Goal: Information Seeking & Learning: Learn about a topic

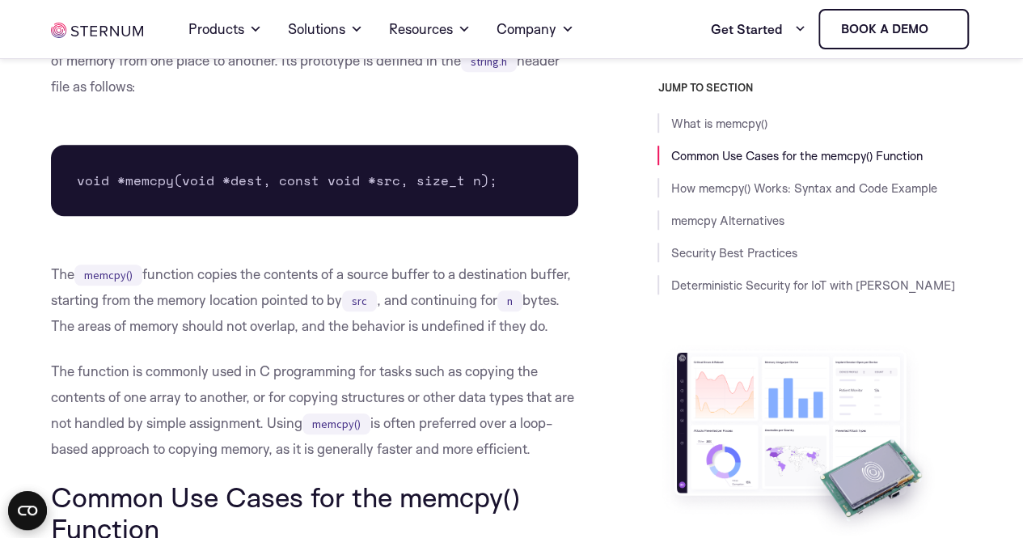
scroll to position [485, 0]
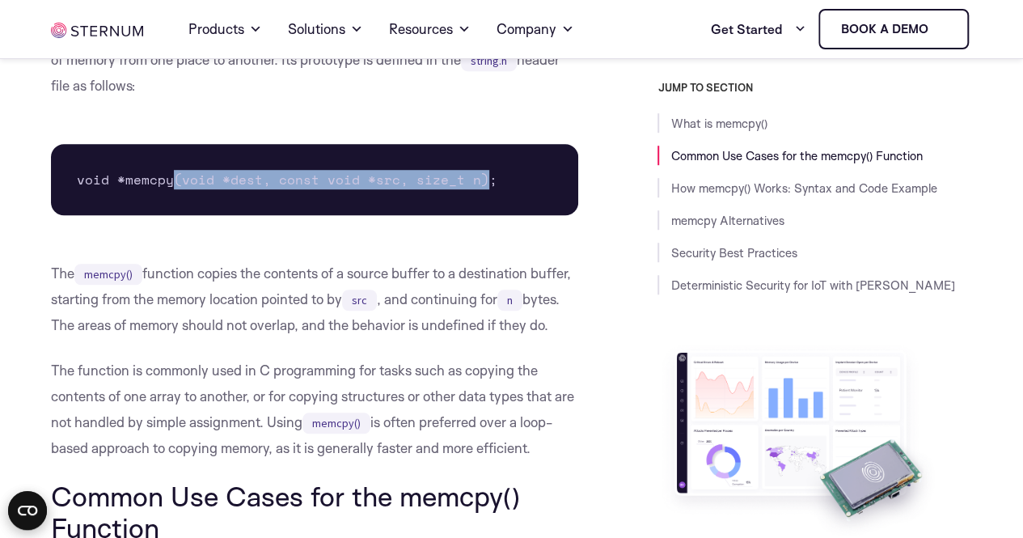
drag, startPoint x: 173, startPoint y: 182, endPoint x: 480, endPoint y: 182, distance: 306.6
click at [480, 182] on pre "void *memcpy(void *dest, const void *src, size_t n);" at bounding box center [314, 179] width 527 height 71
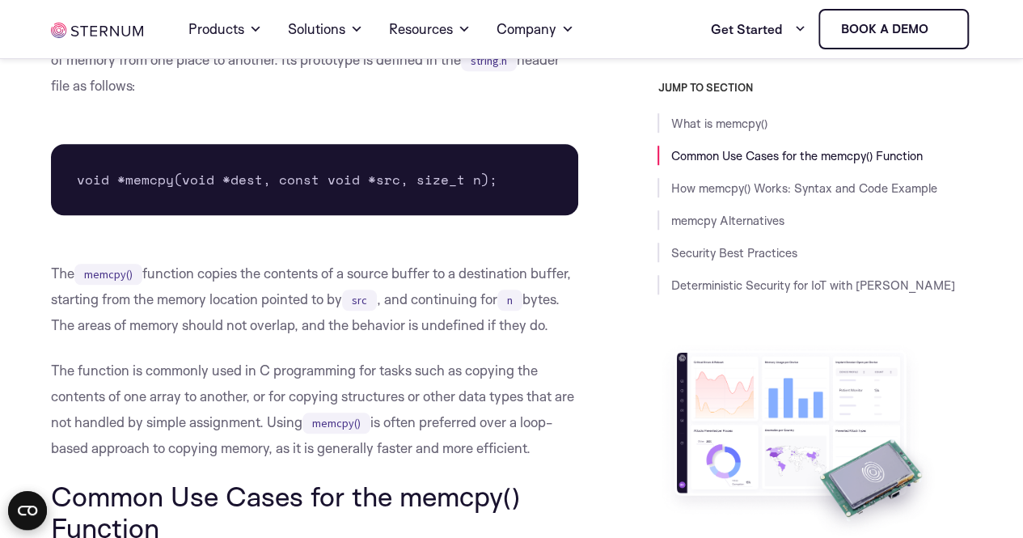
drag, startPoint x: 95, startPoint y: 328, endPoint x: 259, endPoint y: 349, distance: 165.6
click at [259, 338] on p "The memcpy() function copies the contents of a source buffer to a destination b…" at bounding box center [314, 300] width 527 height 78
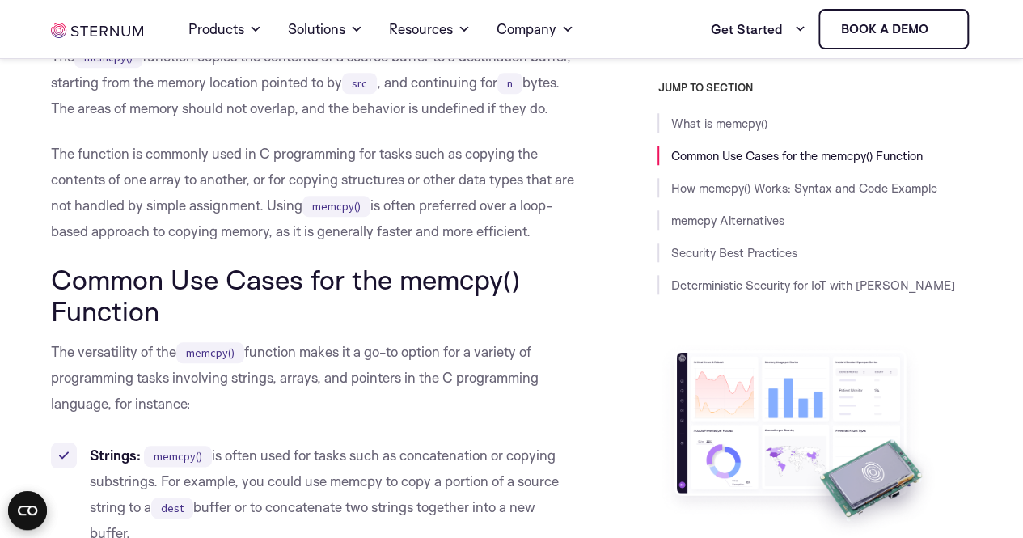
scroll to position [728, 0]
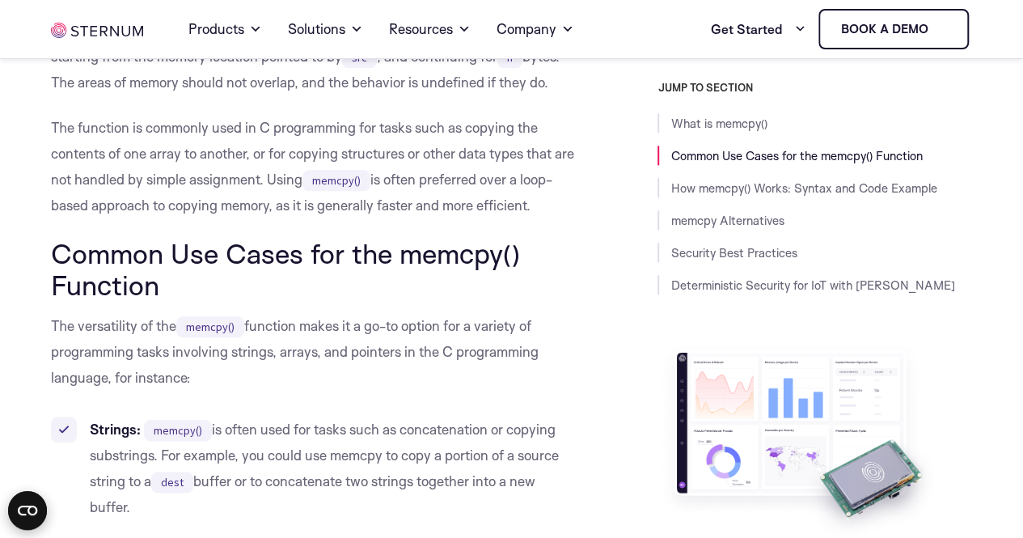
click at [127, 162] on p "The function is commonly used in C programming for tasks such as copying the co…" at bounding box center [314, 167] width 527 height 104
drag, startPoint x: 55, startPoint y: 159, endPoint x: 570, endPoint y: 231, distance: 519.4
click at [570, 218] on p "The function is commonly used in C programming for tasks such as copying the co…" at bounding box center [314, 167] width 527 height 104
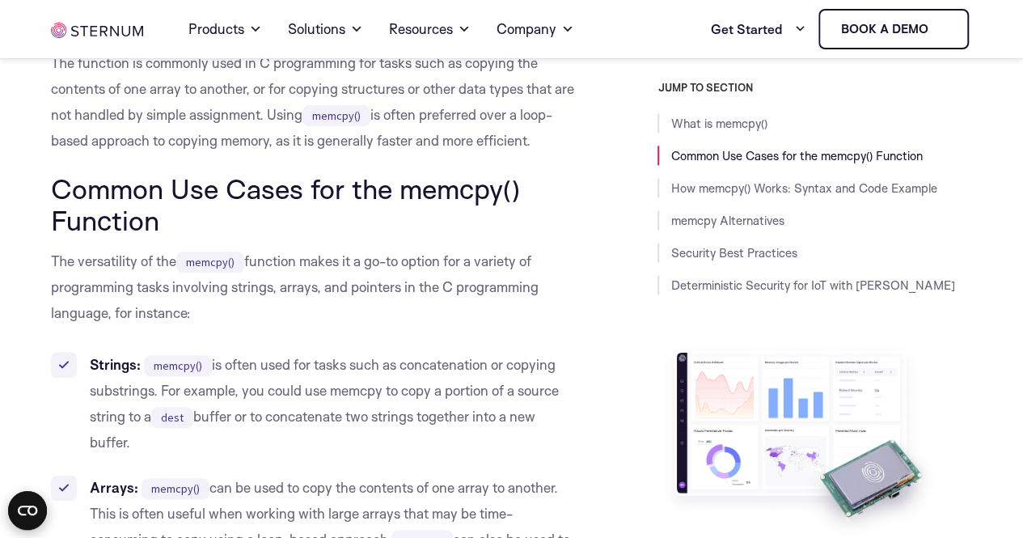
scroll to position [890, 0]
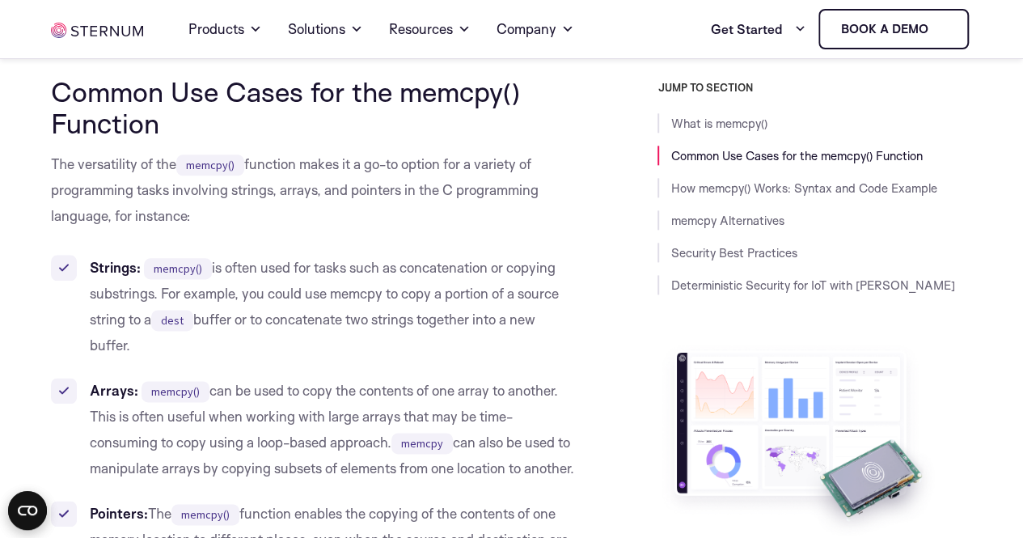
click at [337, 138] on h2 "Common Use Cases for the memcpy() Function" at bounding box center [314, 107] width 527 height 62
drag, startPoint x: 50, startPoint y: 192, endPoint x: 203, endPoint y: 231, distance: 158.0
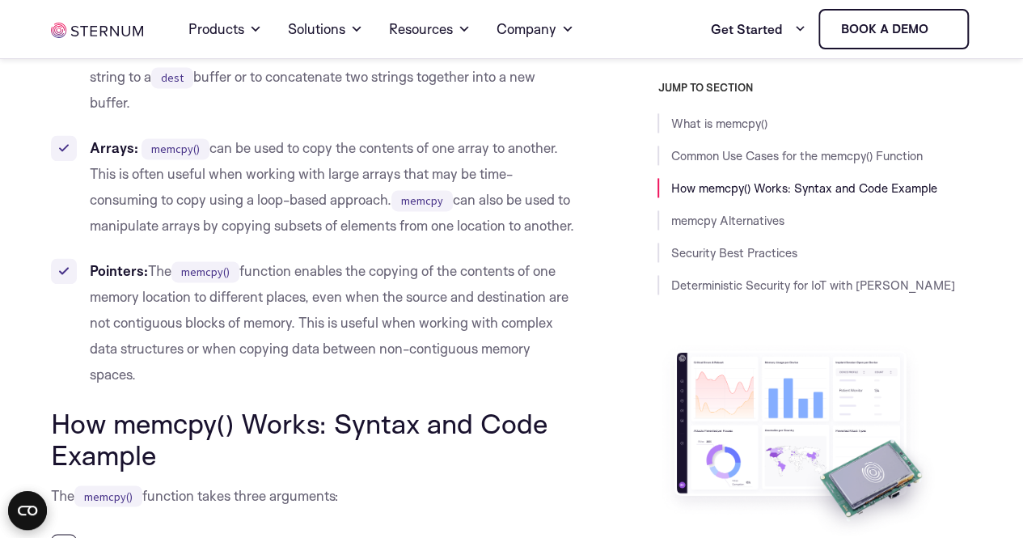
scroll to position [1052, 0]
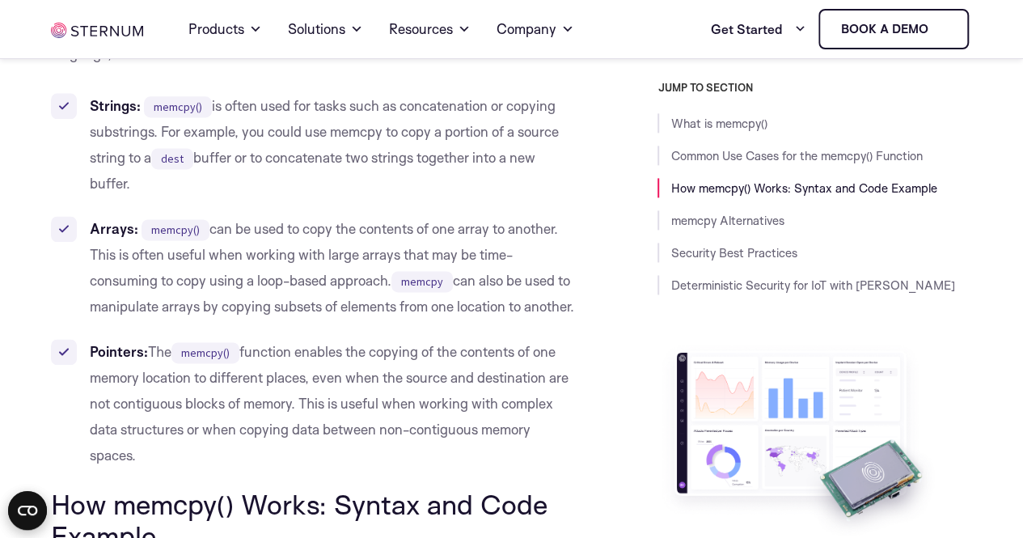
click at [315, 320] on li "Arrays: memcpy() can be used to copy the contents of one array to another. This…" at bounding box center [314, 268] width 527 height 104
copy li "subsets"
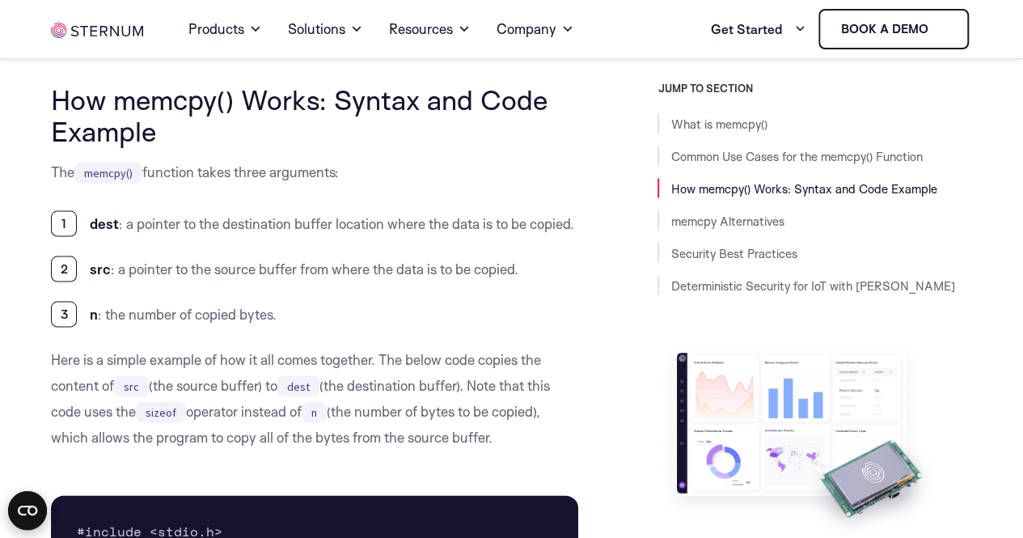
scroll to position [1537, 0]
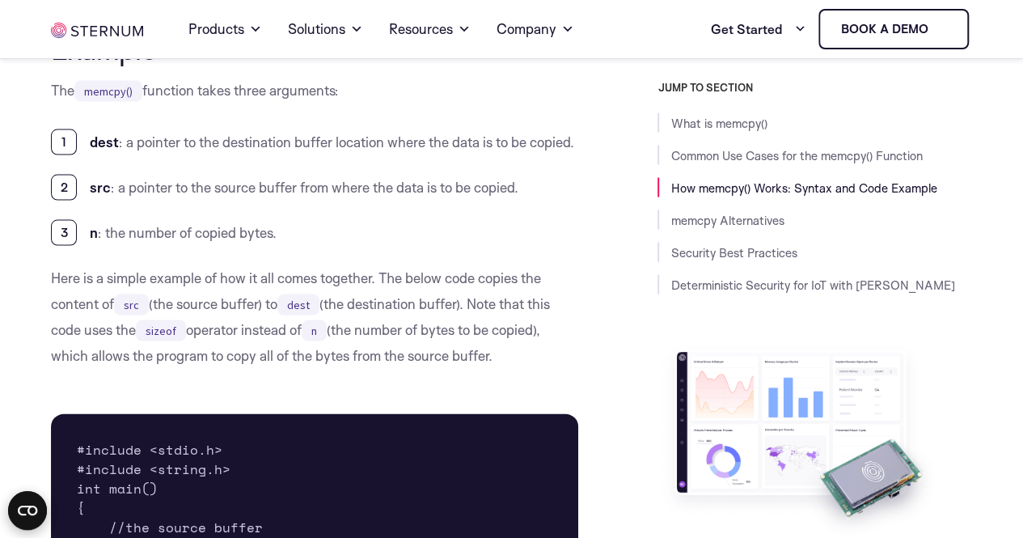
click at [576, 246] on li "n : the number of copied bytes." at bounding box center [314, 233] width 527 height 26
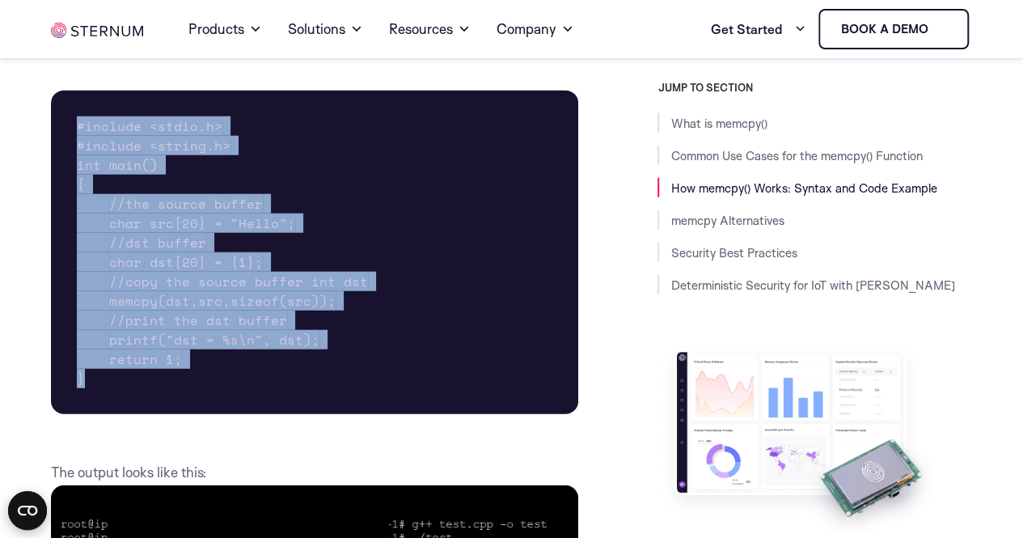
drag, startPoint x: 79, startPoint y: 199, endPoint x: 302, endPoint y: 453, distance: 337.7
click at [302, 414] on pre "#include <stdio.h> #include <string.h> int main() { //the source buffer char sr…" at bounding box center [314, 253] width 527 height 324
copy pre "#include <stdio.h> #include <string.h> int main() { //the source buffer char sr…"
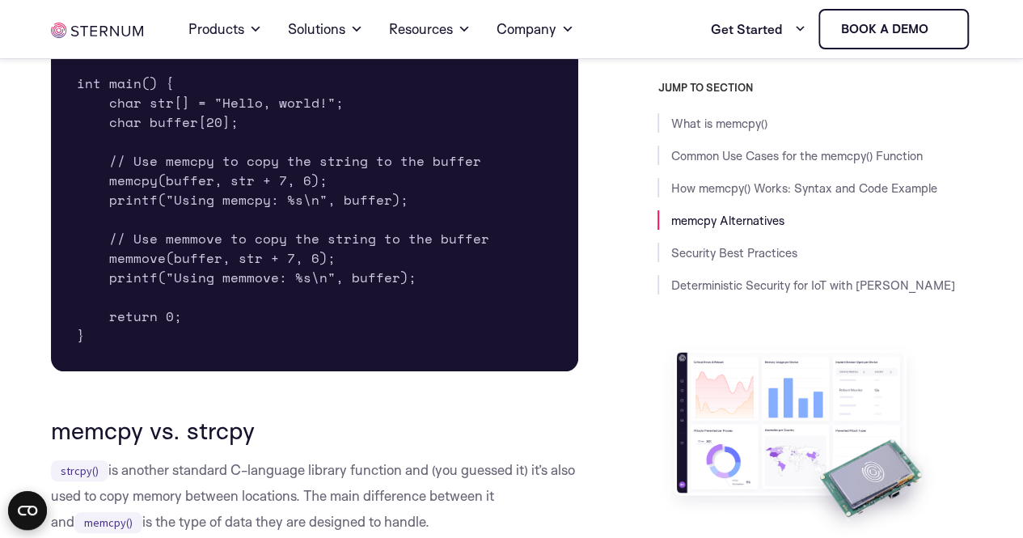
scroll to position [2993, 0]
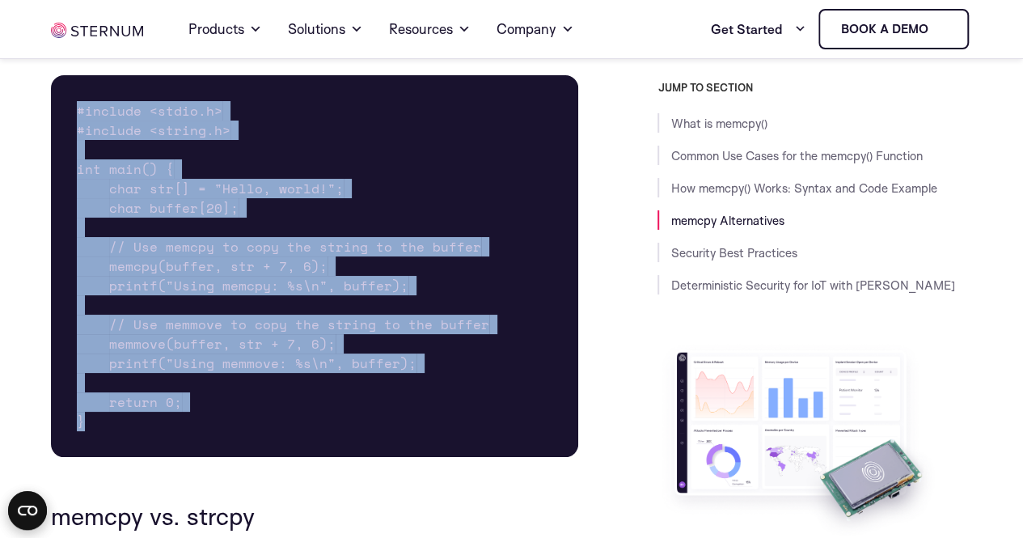
drag, startPoint x: 95, startPoint y: 501, endPoint x: 76, endPoint y: 185, distance: 316.1
click at [76, 185] on pre "#include <stdio.h> #include <string.h> int main() { char str[] = "Hello, world!…" at bounding box center [314, 266] width 527 height 382
copy pre "#include <stdio.h> #include <string.h> int main() { char str[] = "Hello, world!…"
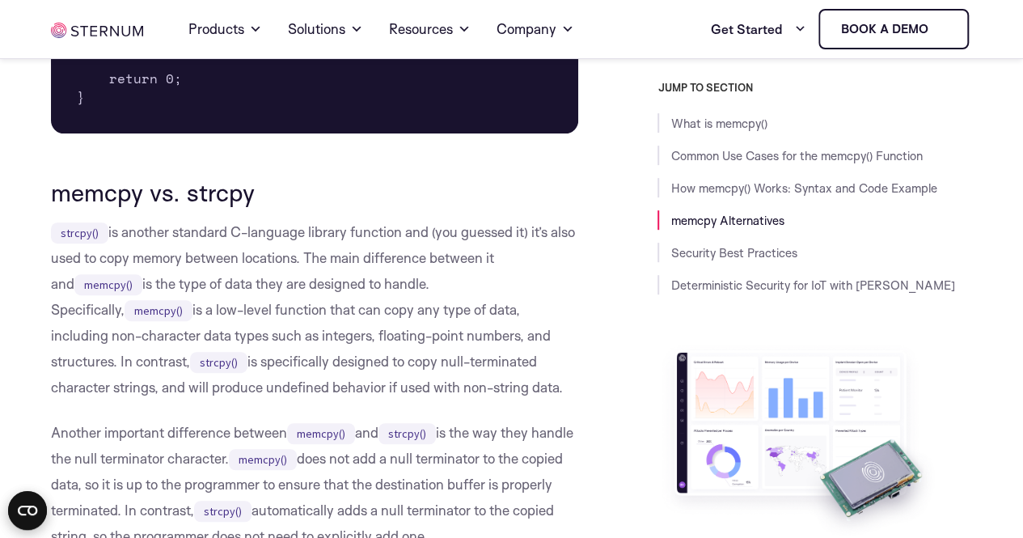
click at [445, 252] on div "What is memcpy() memcpy() is a standard function used in the C programming lang…" at bounding box center [314, 169] width 527 height 6060
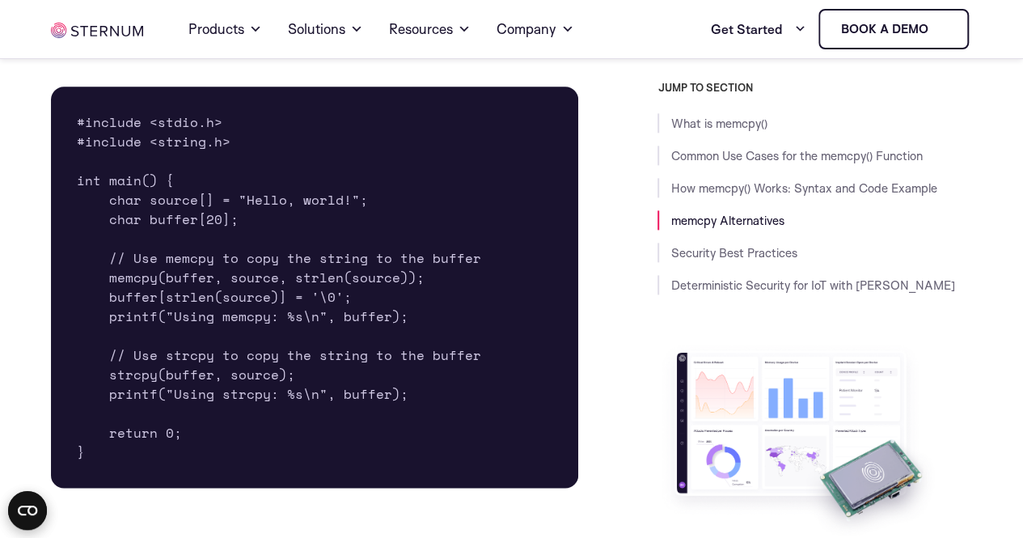
scroll to position [4045, 0]
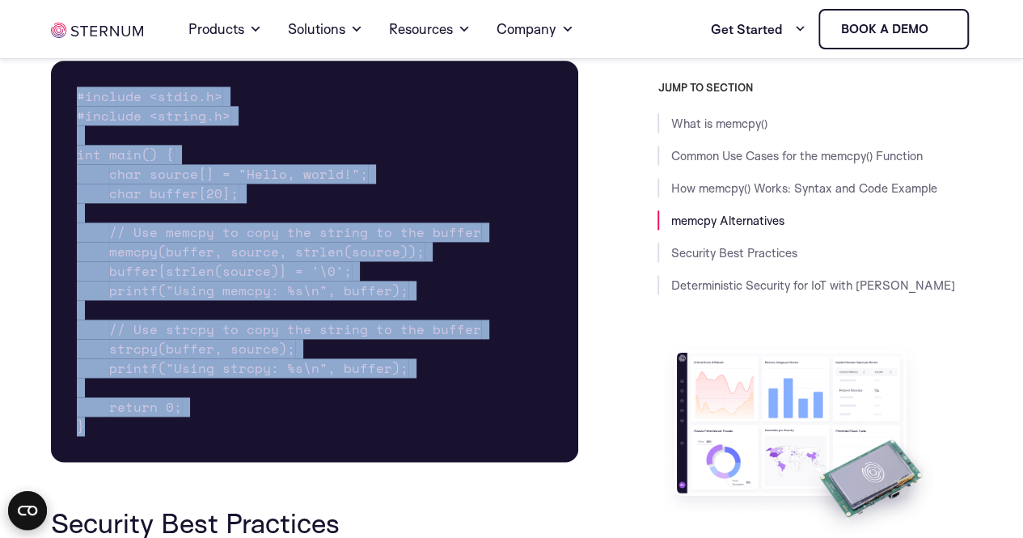
drag, startPoint x: 74, startPoint y: 174, endPoint x: 328, endPoint y: 497, distance: 410.3
click at [327, 462] on pre "#include <stdio.h> #include <string.h> int main() { char source[] = "Hello, wor…" at bounding box center [314, 261] width 527 height 401
copy pre "#include <stdio.h> #include <string.h> int main() { char source[] = "Hello, wor…"
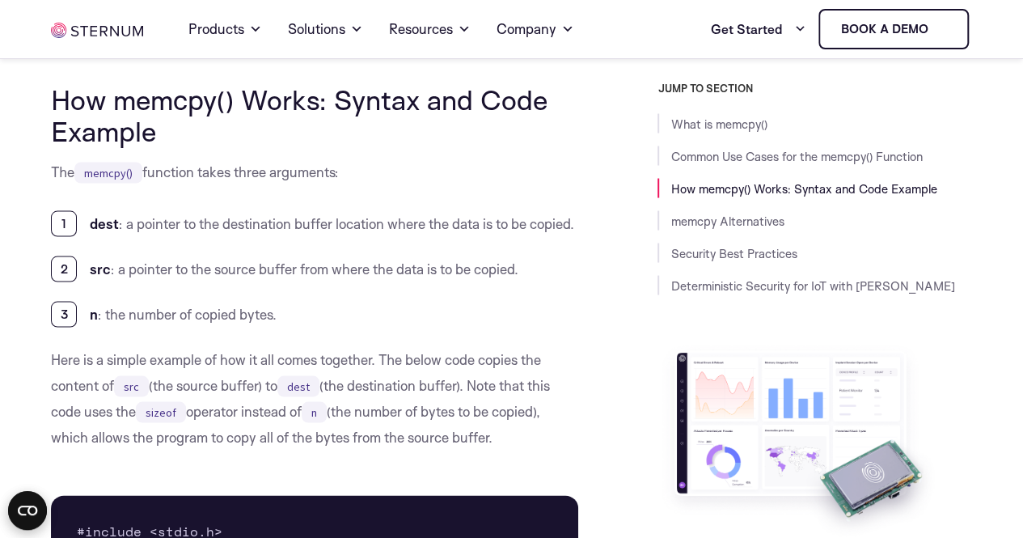
scroll to position [1537, 0]
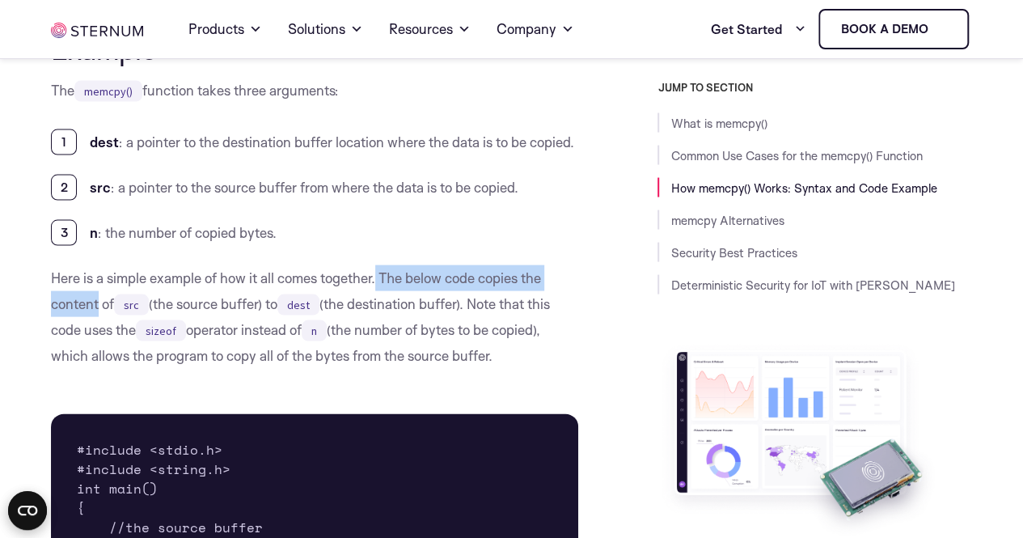
drag, startPoint x: 381, startPoint y: 358, endPoint x: 97, endPoint y: 379, distance: 284.8
click at [97, 369] on p "Here is a simple example of how it all comes together. The below code copies th…" at bounding box center [314, 317] width 527 height 104
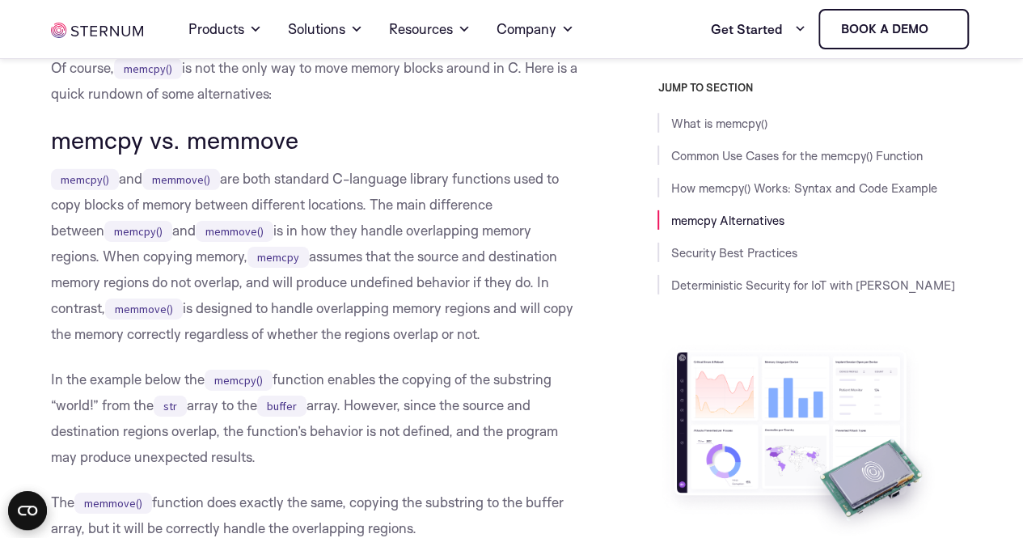
scroll to position [2508, 0]
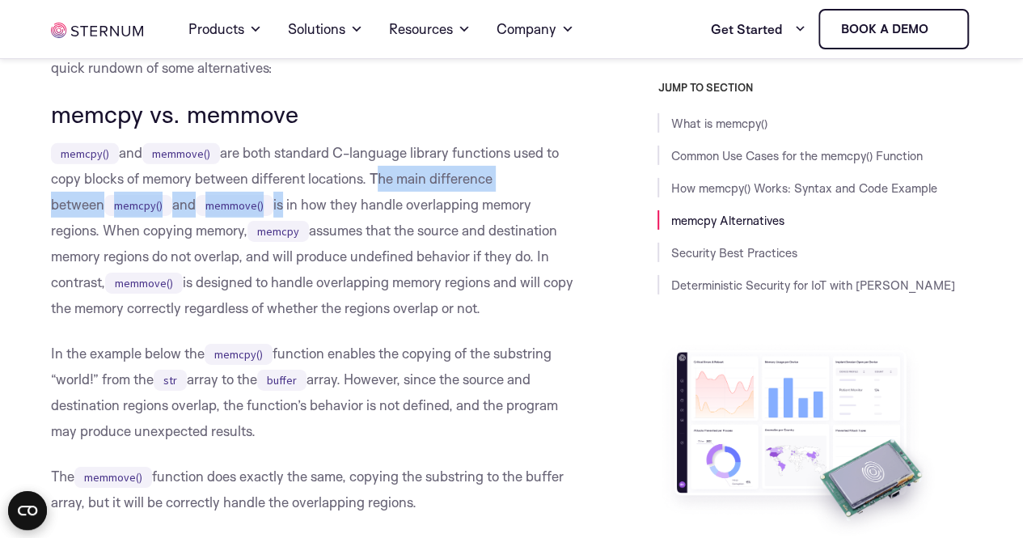
drag, startPoint x: 372, startPoint y: 255, endPoint x: 233, endPoint y: 281, distance: 141.5
click at [233, 281] on p "memcpy() and memmove() are both standard C-language library functions used to c…" at bounding box center [314, 230] width 527 height 181
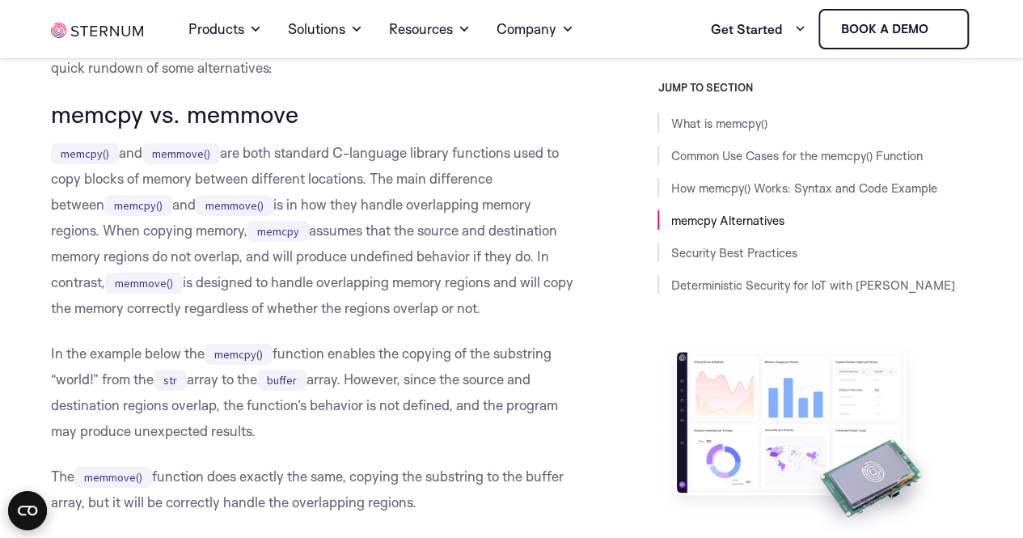
click at [51, 321] on p "memcpy() and memmove() are both standard C-language library functions used to c…" at bounding box center [314, 230] width 527 height 181
drag, startPoint x: 49, startPoint y: 310, endPoint x: 211, endPoint y: 307, distance: 161.8
click at [248, 242] on code "memcpy" at bounding box center [278, 231] width 61 height 21
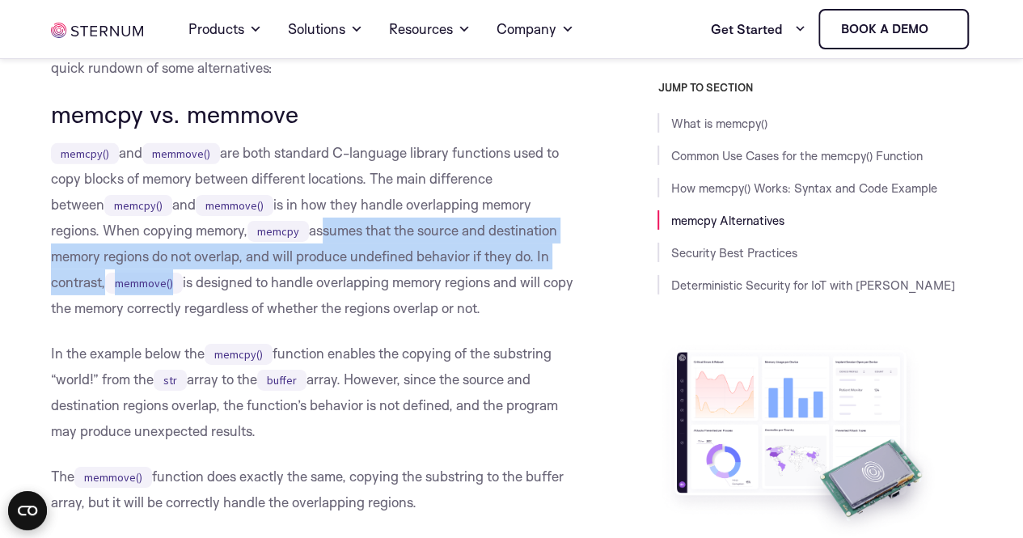
drag, startPoint x: 267, startPoint y: 303, endPoint x: 123, endPoint y: 358, distance: 154.4
click at [123, 321] on p "memcpy() and memmove() are both standard C-language library functions used to c…" at bounding box center [314, 230] width 527 height 181
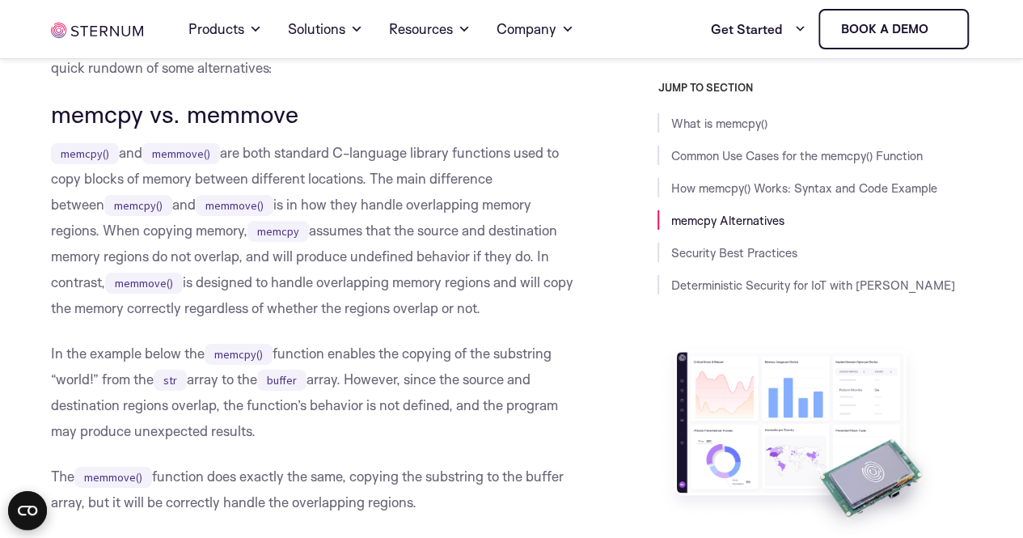
click at [124, 294] on code "memmove()" at bounding box center [144, 283] width 78 height 21
click at [138, 321] on p "memcpy() and memmove() are both standard C-language library functions used to c…" at bounding box center [314, 230] width 527 height 181
drag, startPoint x: 128, startPoint y: 358, endPoint x: 474, endPoint y: 379, distance: 346.9
click at [474, 321] on p "memcpy() and memmove() are both standard C-language library functions used to c…" at bounding box center [314, 230] width 527 height 181
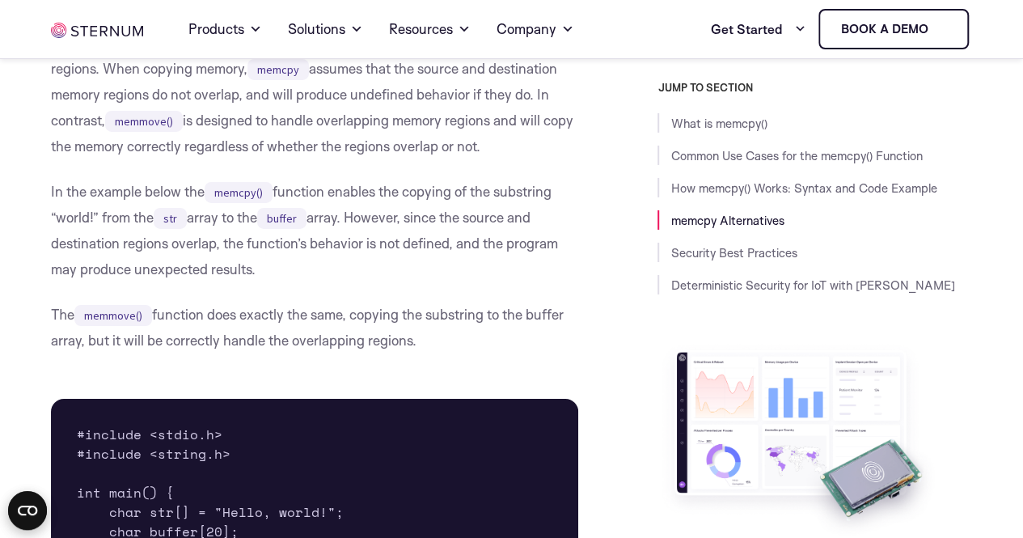
scroll to position [2751, 0]
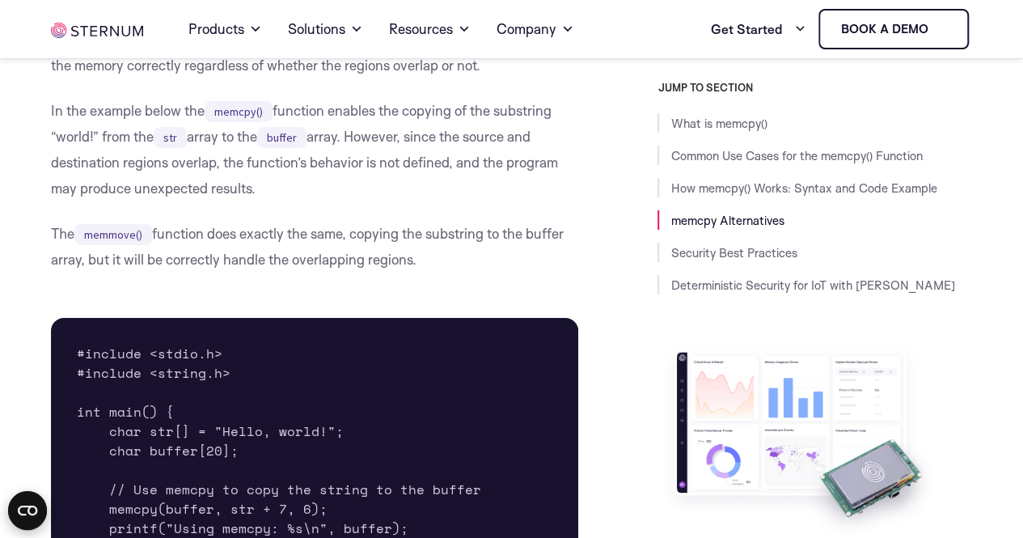
click at [132, 201] on p "In the example below the memcpy() function enables the copying of the substring…" at bounding box center [314, 150] width 527 height 104
drag, startPoint x: 288, startPoint y: 193, endPoint x: 168, endPoint y: 217, distance: 122.0
click at [168, 201] on p "In the example below the memcpy() function enables the copying of the substring…" at bounding box center [314, 150] width 527 height 104
click at [188, 201] on p "In the example below the memcpy() function enables the copying of the substring…" at bounding box center [314, 150] width 527 height 104
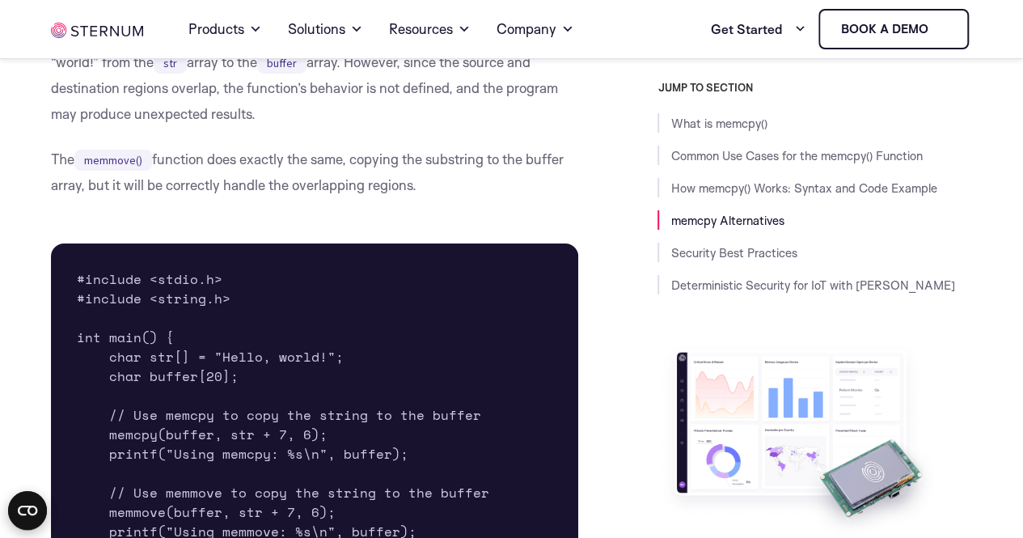
scroll to position [2912, 0]
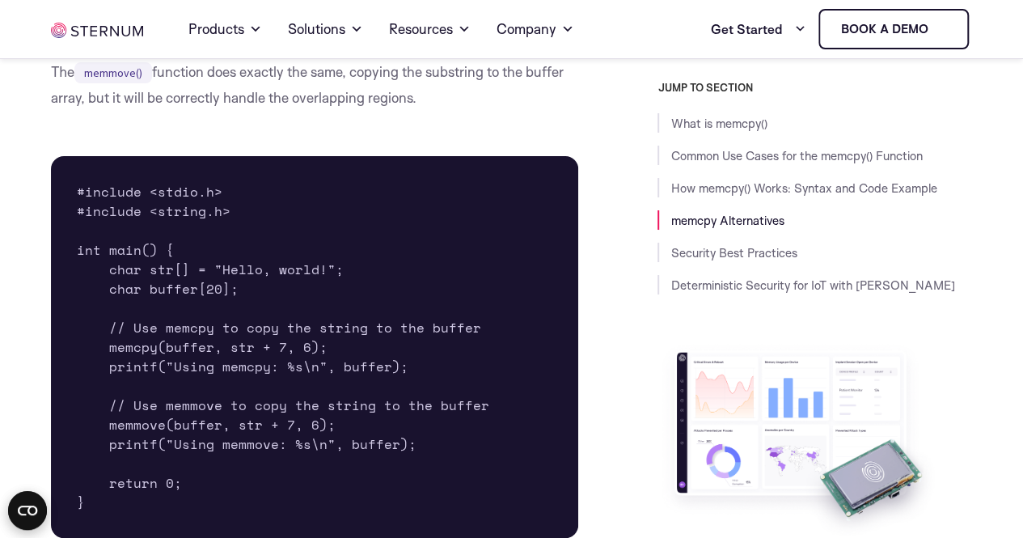
click at [197, 433] on pre "#include <stdio.h> #include <string.h> int main() { char str[] = "Hello, world!…" at bounding box center [314, 347] width 527 height 382
click at [162, 368] on pre "#include <stdio.h> #include <string.h> int main() { char str[] = "Hello, world!…" at bounding box center [314, 347] width 527 height 382
click at [183, 420] on pre "#include <stdio.h> #include <string.h> int main() { char str[] = "Hello, world!…" at bounding box center [314, 347] width 527 height 382
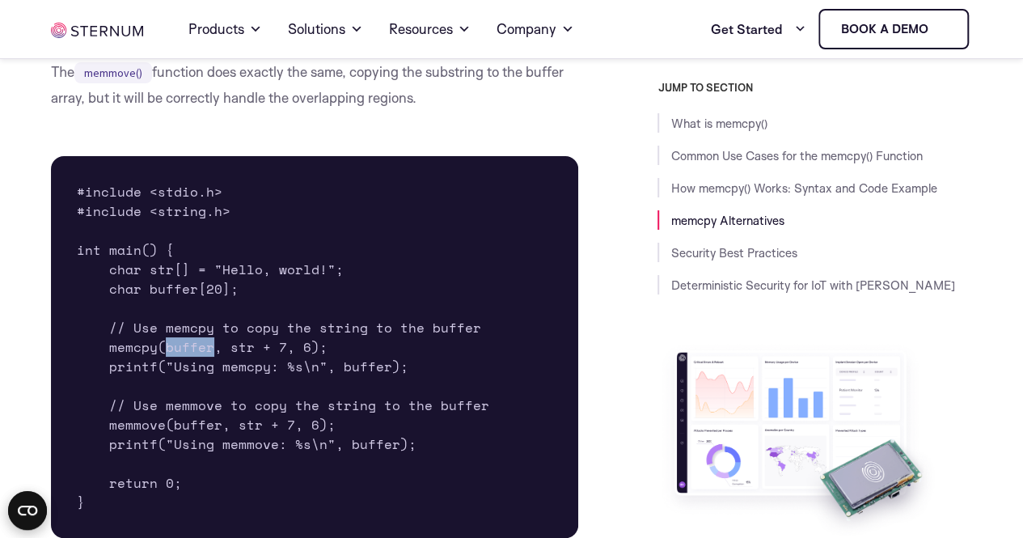
click at [183, 420] on pre "#include <stdio.h> #include <string.h> int main() { char str[] = "Hello, world!…" at bounding box center [314, 347] width 527 height 382
click at [227, 421] on pre "#include <stdio.h> #include <string.h> int main() { char str[] = "Hello, world!…" at bounding box center [314, 347] width 527 height 382
click at [278, 426] on pre "#include <stdio.h> #include <string.h> int main() { char str[] = "Hello, world!…" at bounding box center [314, 347] width 527 height 382
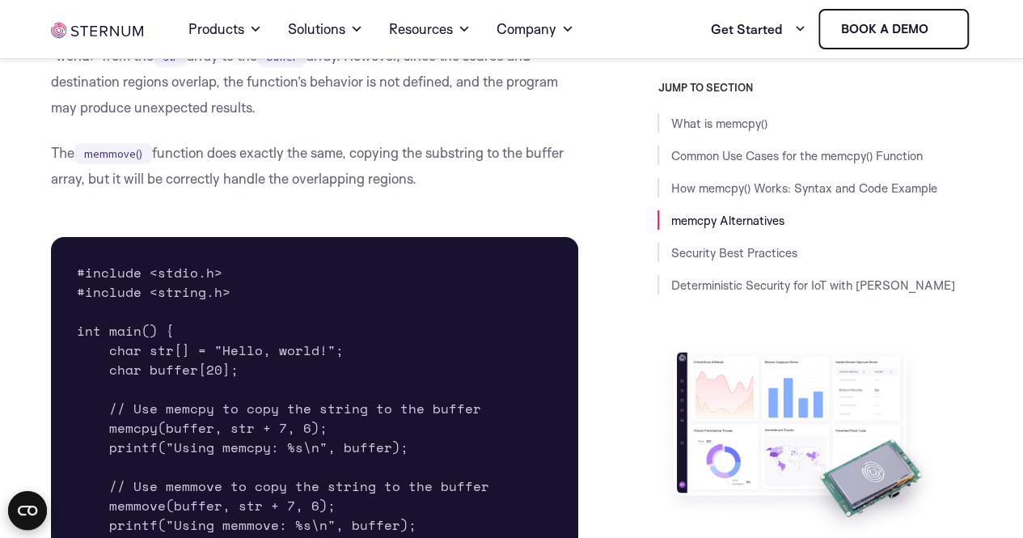
scroll to position [2751, 0]
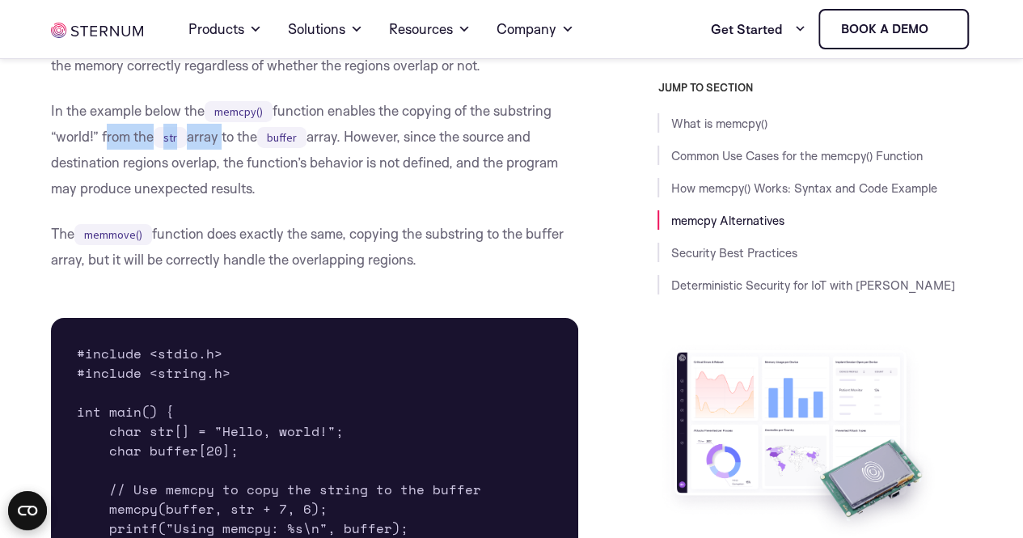
drag, startPoint x: 104, startPoint y: 214, endPoint x: 241, endPoint y: 216, distance: 137.6
click at [241, 201] on p "In the example below the memcpy() function enables the copying of the substring…" at bounding box center [314, 150] width 527 height 104
drag, startPoint x: 308, startPoint y: 218, endPoint x: 399, endPoint y: 222, distance: 90.7
click at [399, 201] on p "In the example below the memcpy() function enables the copying of the substring…" at bounding box center [314, 150] width 527 height 104
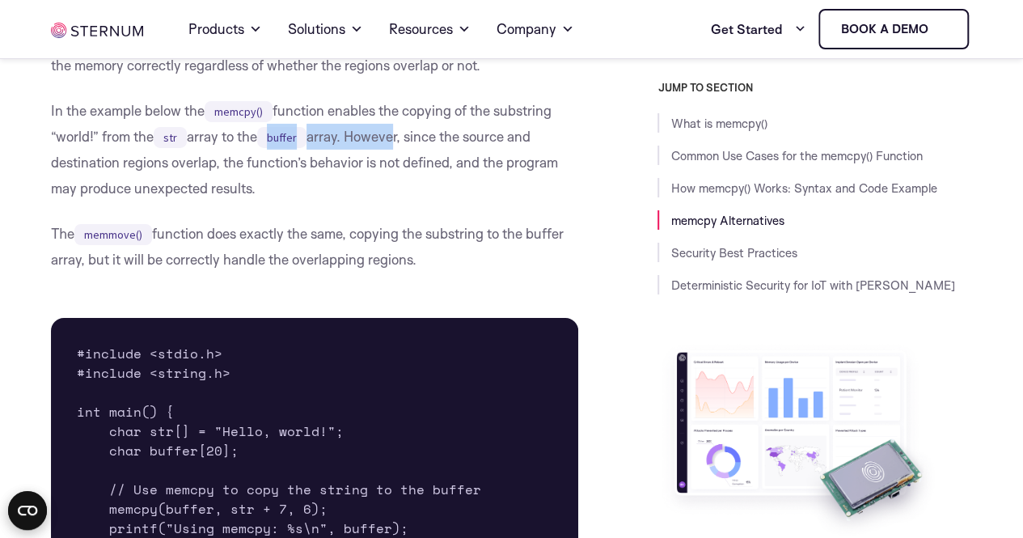
drag, startPoint x: 228, startPoint y: 241, endPoint x: 309, endPoint y: 279, distance: 89.4
click at [309, 201] on p "In the example below the memcpy() function enables the copying of the substring…" at bounding box center [314, 150] width 527 height 104
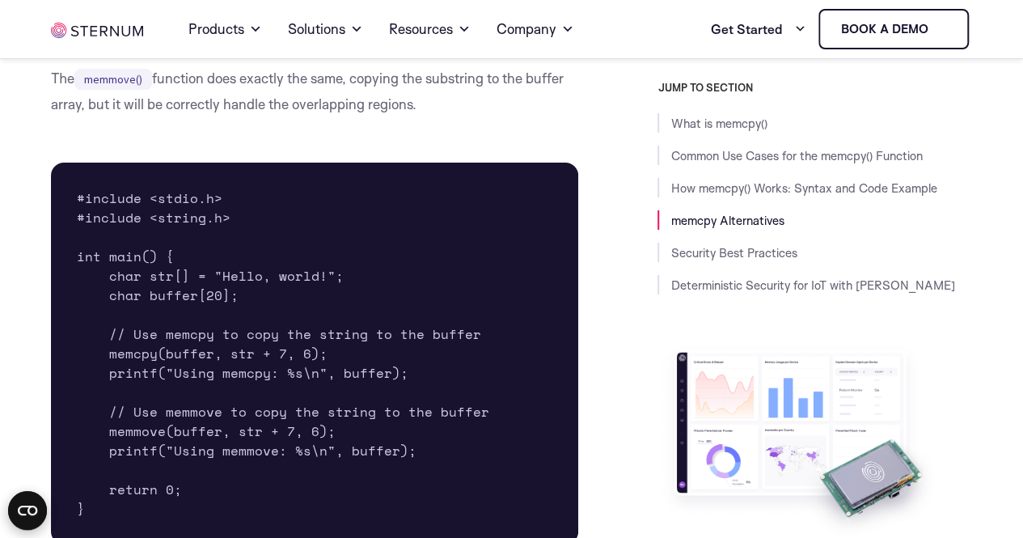
scroll to position [2912, 0]
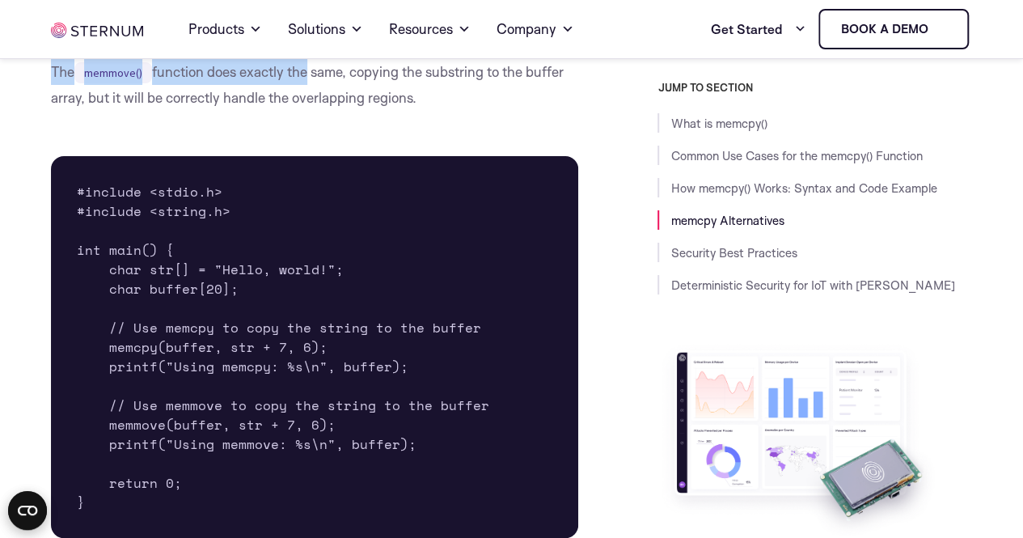
drag, startPoint x: 53, startPoint y: 147, endPoint x: 307, endPoint y: 144, distance: 253.2
click at [307, 111] on p "The memmove() function does exactly the same, copying the substring to the buff…" at bounding box center [314, 85] width 527 height 52
click at [309, 111] on p "The memmove() function does exactly the same, copying the substring to the buff…" at bounding box center [314, 85] width 527 height 52
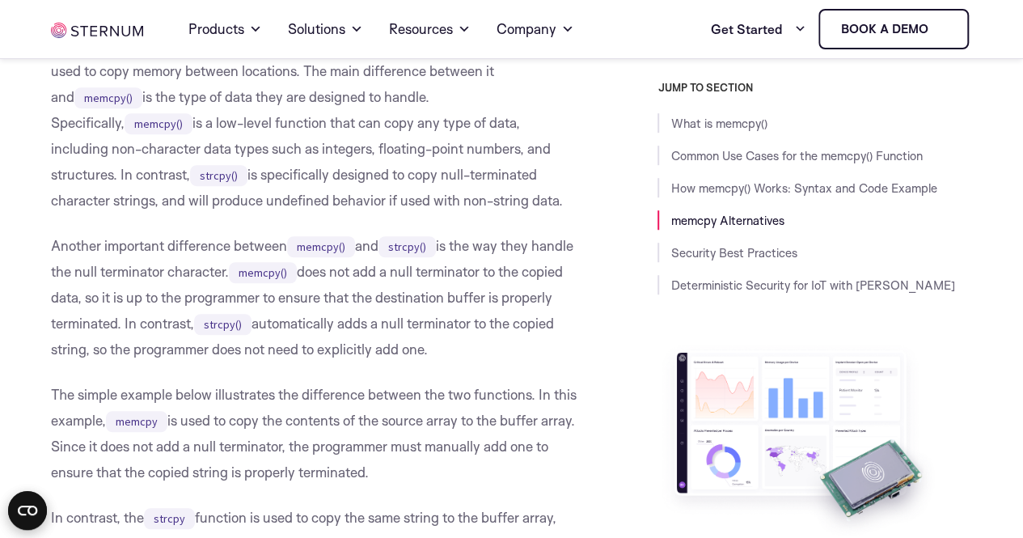
scroll to position [3479, 0]
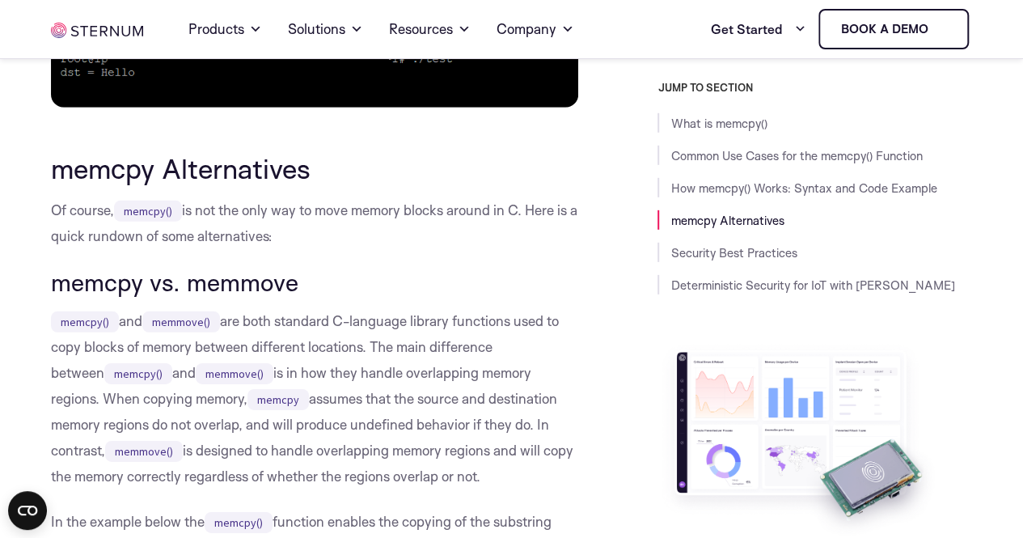
scroll to position [2302, 0]
